Goal: Task Accomplishment & Management: Manage account settings

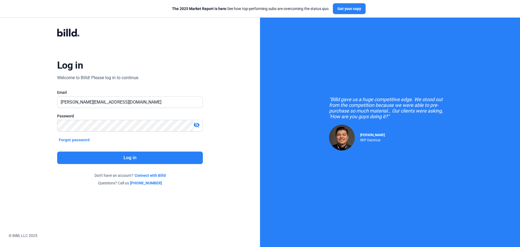
click at [186, 89] on div "Log in Welcome to Billd! Please log in to continue. Email [PERSON_NAME][EMAIL_A…" at bounding box center [129, 107] width 187 height 178
drag, startPoint x: 138, startPoint y: 105, endPoint x: 132, endPoint y: 105, distance: 6.5
click at [138, 105] on input "[PERSON_NAME][EMAIL_ADDRESS][DOMAIN_NAME]" at bounding box center [126, 101] width 139 height 11
drag, startPoint x: 135, startPoint y: 100, endPoint x: 23, endPoint y: 98, distance: 112.4
click at [23, 98] on div "Log in Welcome to Billd! Please log in to continue. Email Haley@theprofitconstr…" at bounding box center [130, 107] width 260 height 214
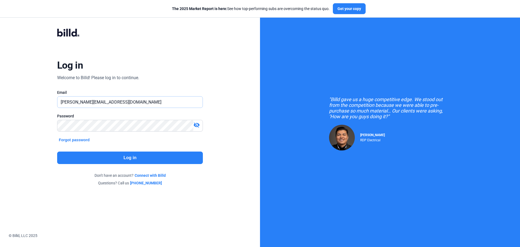
click at [198, 100] on input "Haley@theprofitconstructors.com" at bounding box center [129, 101] width 145 height 11
click at [203, 102] on div at bounding box center [203, 102] width 0 height 0
click at [147, 105] on input "Haley@theprofitconstructors.com" at bounding box center [126, 101] width 139 height 11
drag, startPoint x: 137, startPoint y: 104, endPoint x: 29, endPoint y: 100, distance: 108.4
click at [29, 100] on div "Log in Welcome to Billd! Please log in to continue. Email Haley@theprofitconstr…" at bounding box center [130, 107] width 260 height 214
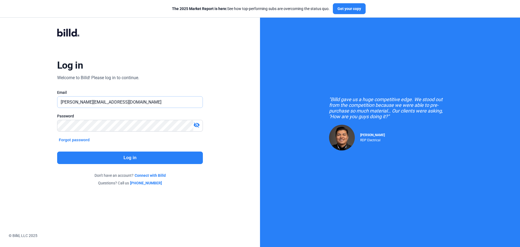
paste input "ap@primalconcrete"
type input "[EMAIL_ADDRESS][DOMAIN_NAME]"
click at [188, 76] on div "Log in Welcome to Billd! Please log in to continue. Email ap@primalconcrete.com…" at bounding box center [129, 107] width 187 height 178
click at [193, 125] on div at bounding box center [193, 125] width 0 height 0
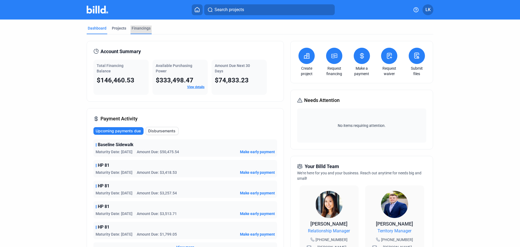
click at [141, 28] on div "Financings" at bounding box center [141, 27] width 19 height 5
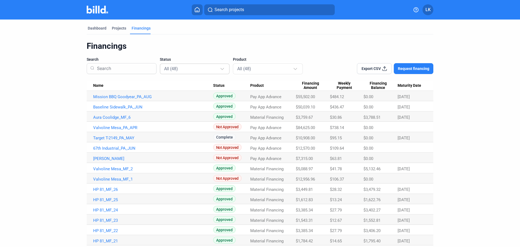
click at [176, 68] on mat-select-trigger "All (48)" at bounding box center [171, 68] width 14 height 5
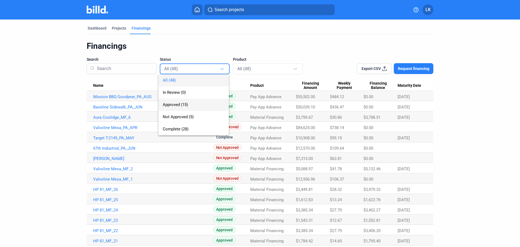
click at [172, 106] on span "Approved (15)" at bounding box center [175, 104] width 25 height 5
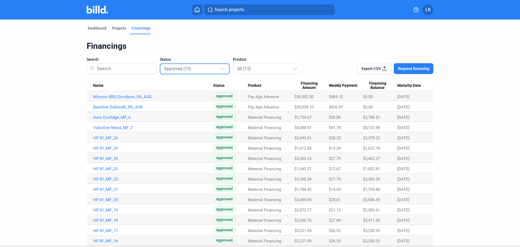
click at [182, 66] on div "Approved (15)" at bounding box center [192, 68] width 56 height 7
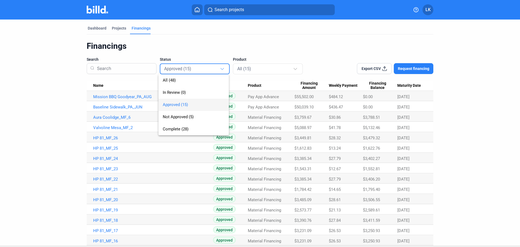
click at [180, 104] on span "Approved (15)" at bounding box center [175, 104] width 25 height 5
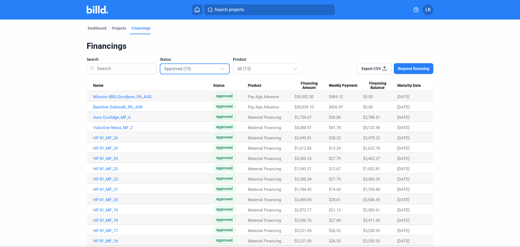
click at [386, 67] on icon at bounding box center [384, 68] width 5 height 5
click at [25, 46] on div "Dashboard Projects Financings Financings Search Status Approved (15) Product Al…" at bounding box center [260, 132] width 520 height 226
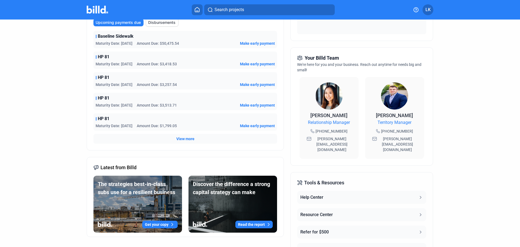
scroll to position [81, 0]
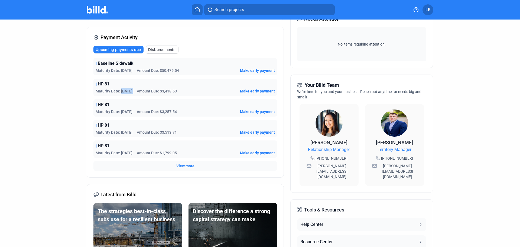
drag, startPoint x: 119, startPoint y: 91, endPoint x: 135, endPoint y: 91, distance: 15.7
click at [135, 91] on div "Maturity Date: [DATE] Amount Due: $3,418.53" at bounding box center [136, 90] width 81 height 5
drag, startPoint x: 117, startPoint y: 111, endPoint x: 133, endPoint y: 111, distance: 16.0
click at [133, 111] on div "Maturity Date: [DATE] Amount Due: $3,257.54" at bounding box center [136, 111] width 81 height 5
drag, startPoint x: 119, startPoint y: 70, endPoint x: 187, endPoint y: 74, distance: 68.1
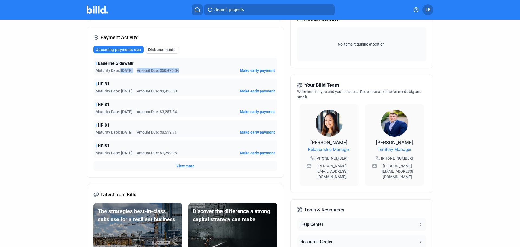
click at [187, 74] on div "Baseline Sidewalk Maturity Date: [DATE] Amount Due: $50,475.54 Make early payme…" at bounding box center [185, 66] width 184 height 17
click at [64, 61] on dashboard "Dashboard Projects Financings Account Summary Total Financing Balance $146,460.…" at bounding box center [260, 122] width 468 height 369
click at [18, 30] on div "Dashboard Projects Financings Account Summary Total Financing Balance $146,460.…" at bounding box center [260, 122] width 520 height 369
